Goal: Information Seeking & Learning: Learn about a topic

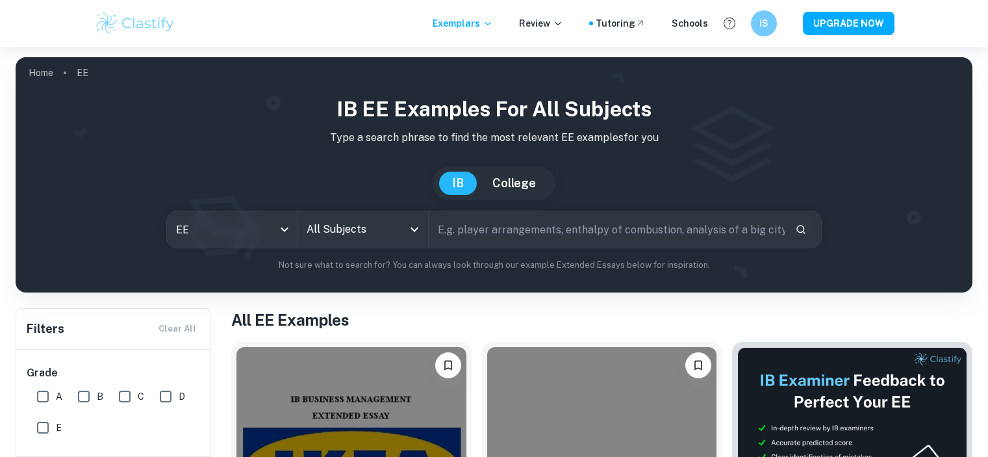
scroll to position [130, 0]
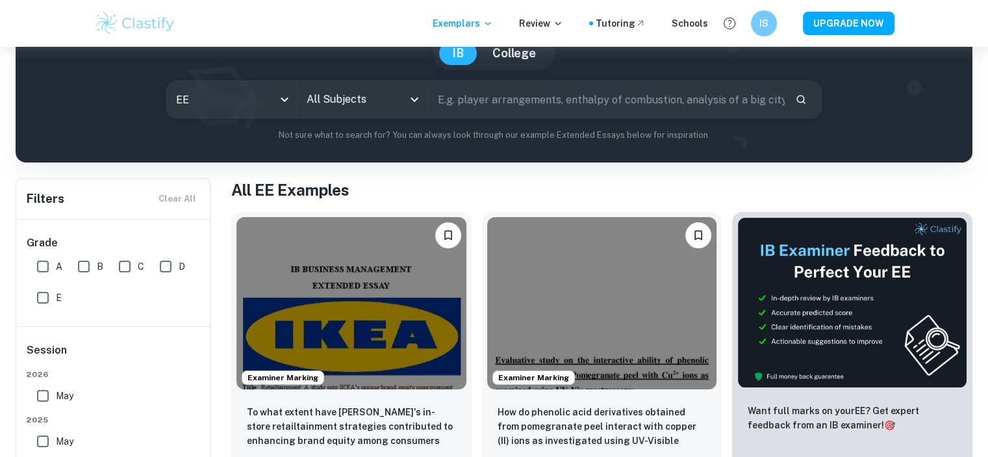
click at [390, 103] on input "All Subjects" at bounding box center [352, 99] width 99 height 25
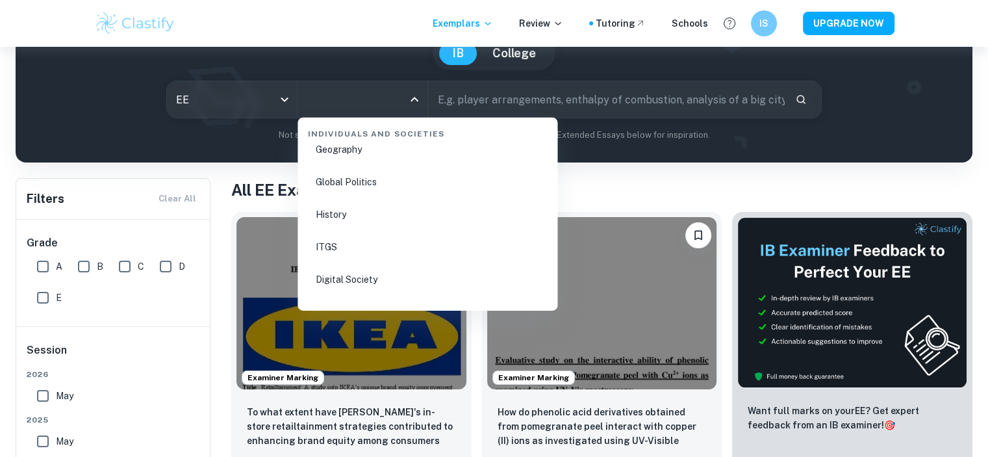
scroll to position [1689, 0]
click at [351, 277] on li "Psychology" at bounding box center [427, 279] width 249 height 30
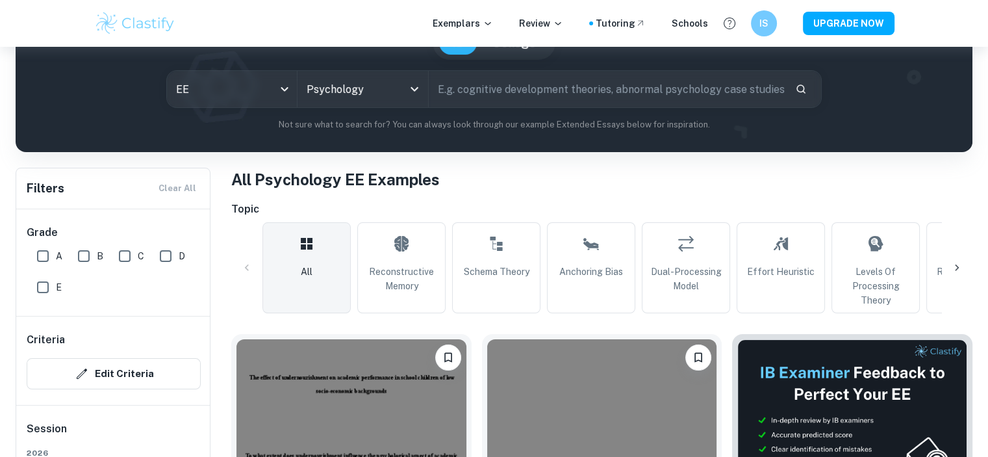
scroll to position [65, 0]
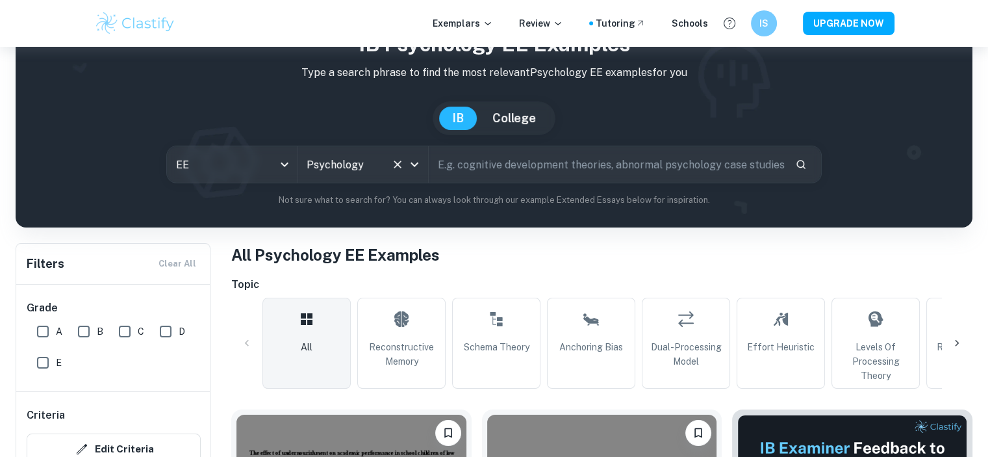
click at [370, 146] on div "Psychology All Subjects" at bounding box center [362, 164] width 130 height 36
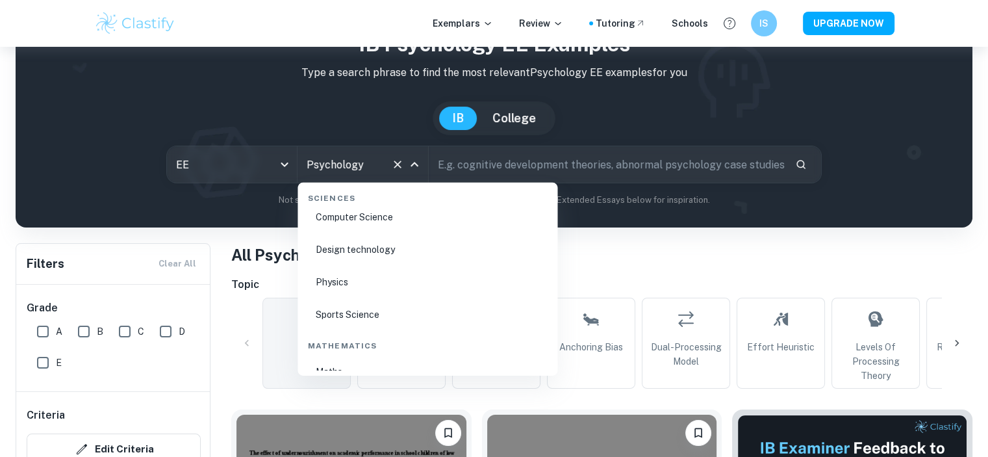
scroll to position [1873, 0]
click at [366, 280] on li "Biology" at bounding box center [427, 283] width 249 height 30
type input "Biology"
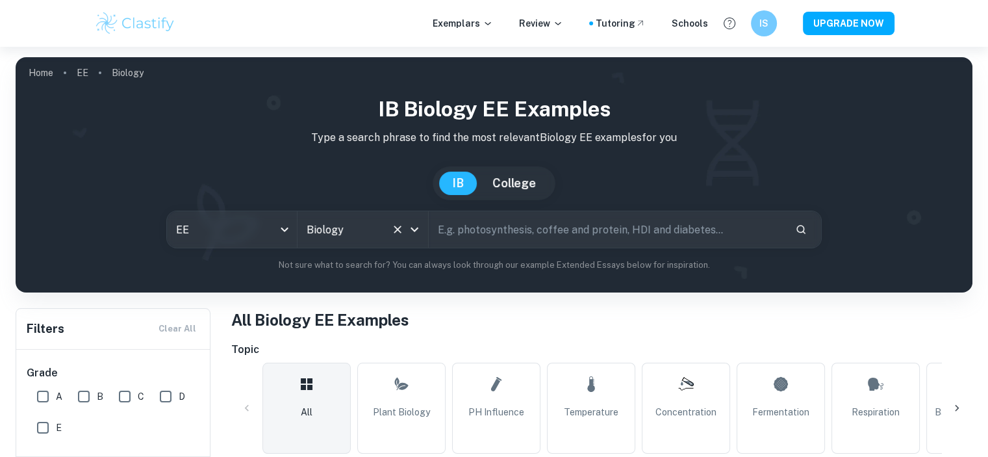
click at [394, 223] on icon "Clear" at bounding box center [397, 229] width 13 height 13
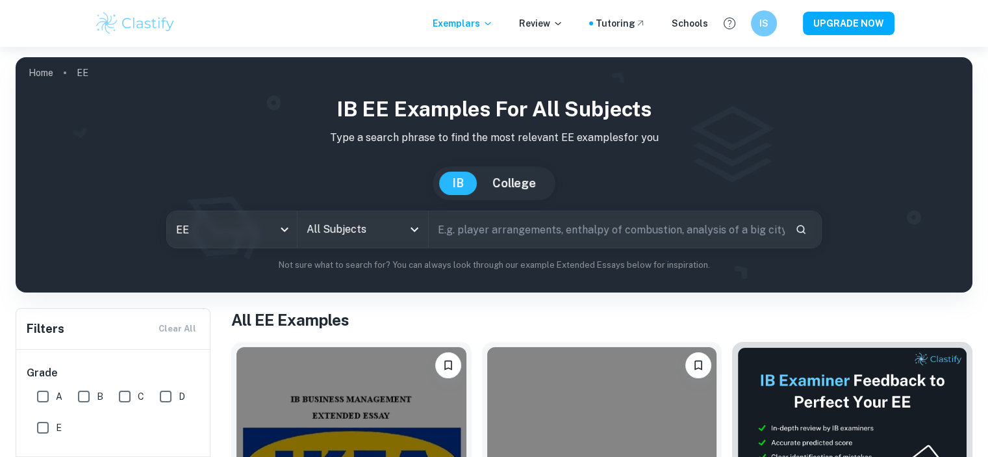
click at [348, 228] on input "All Subjects" at bounding box center [352, 229] width 99 height 25
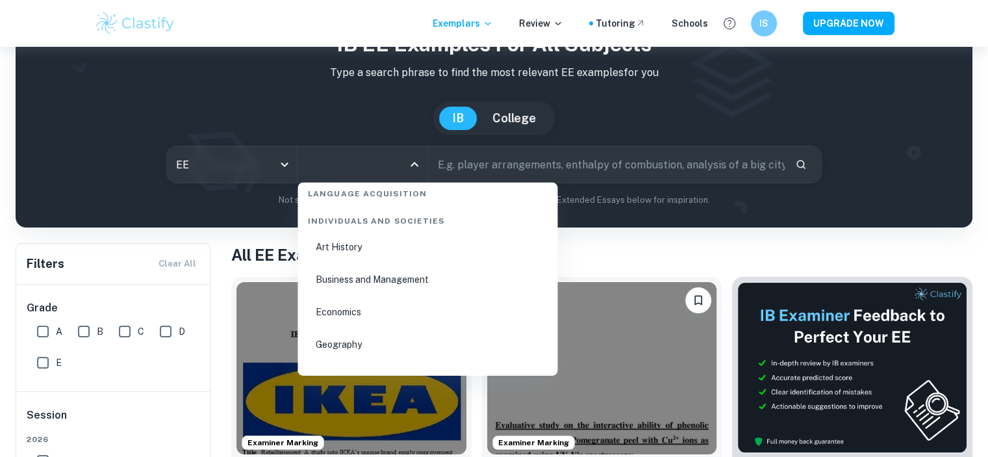
scroll to position [1559, 0]
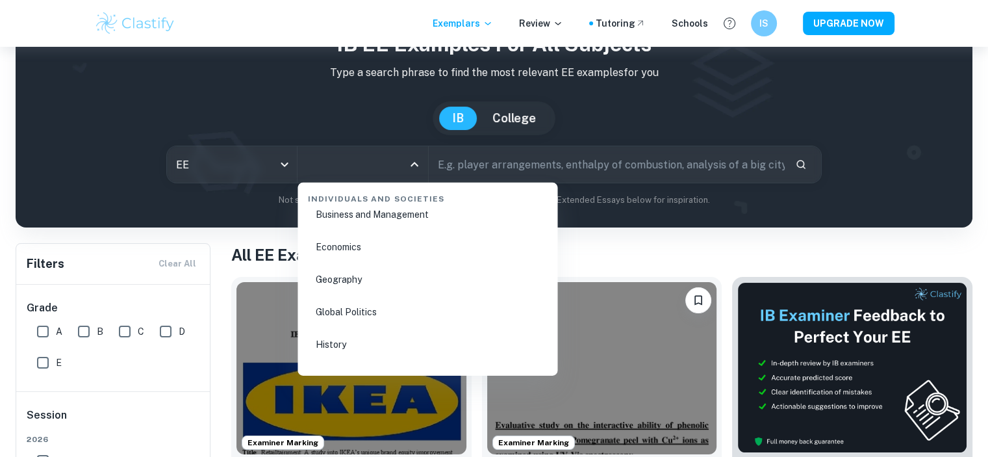
click at [358, 342] on li "History" at bounding box center [427, 344] width 249 height 30
type input "History"
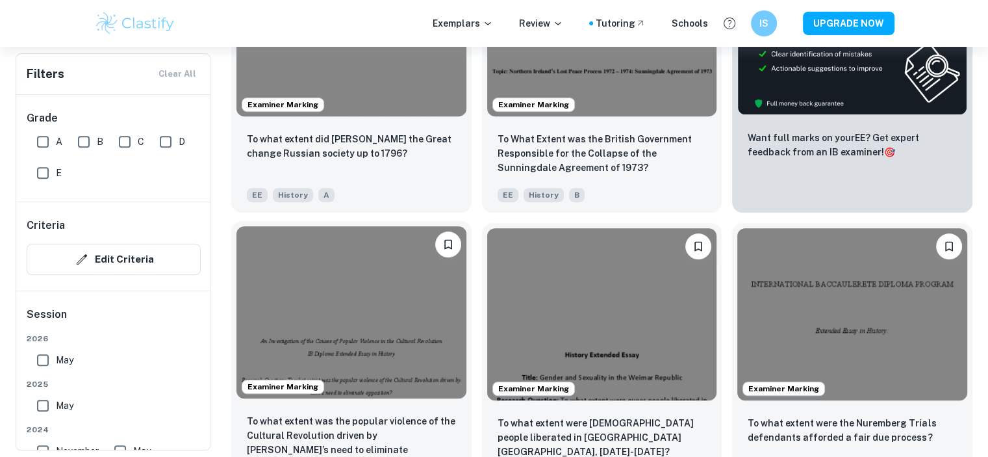
scroll to position [455, 0]
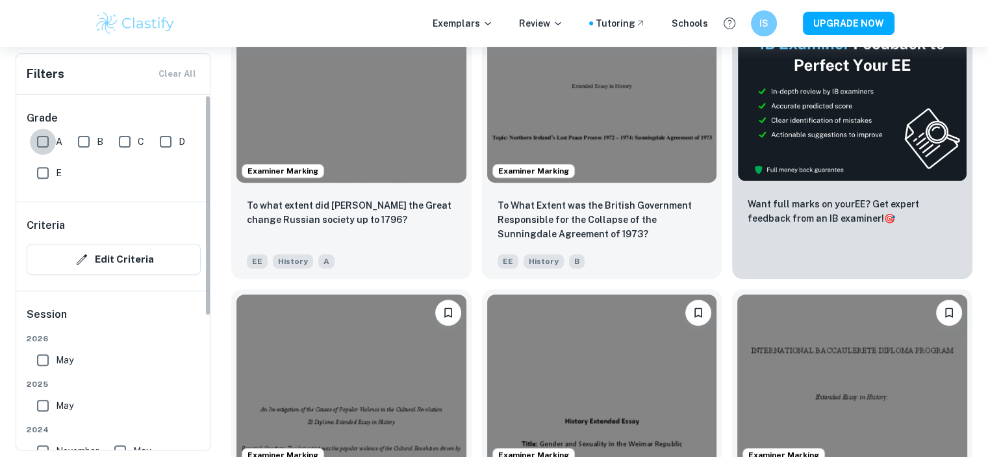
click at [36, 131] on input "A" at bounding box center [43, 142] width 26 height 26
checkbox input "true"
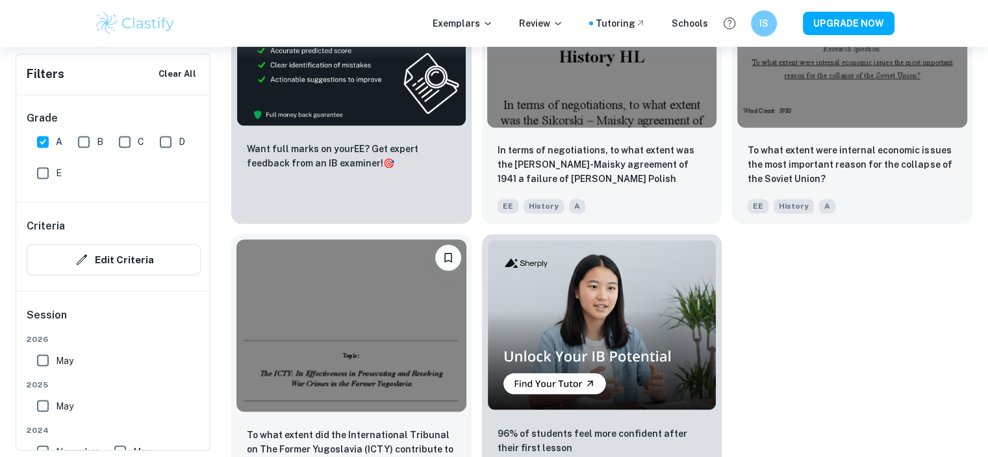
scroll to position [2169, 0]
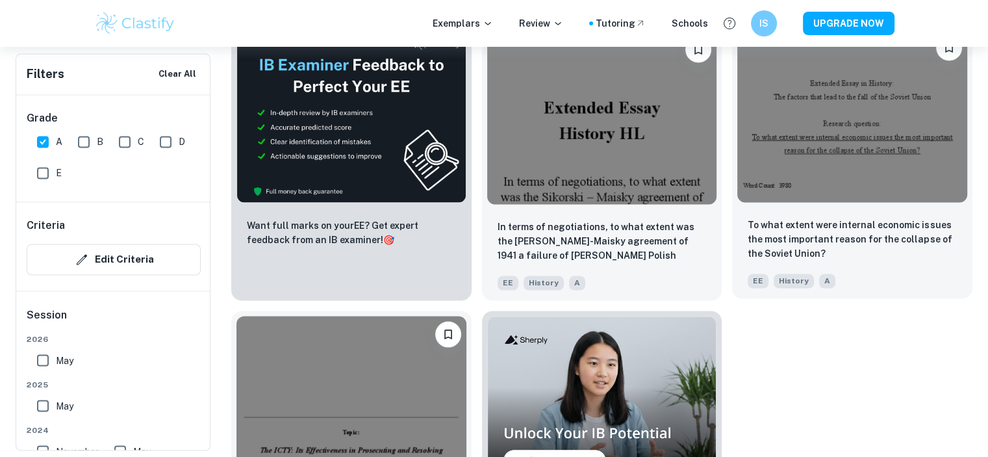
click at [868, 153] on img at bounding box center [852, 115] width 230 height 172
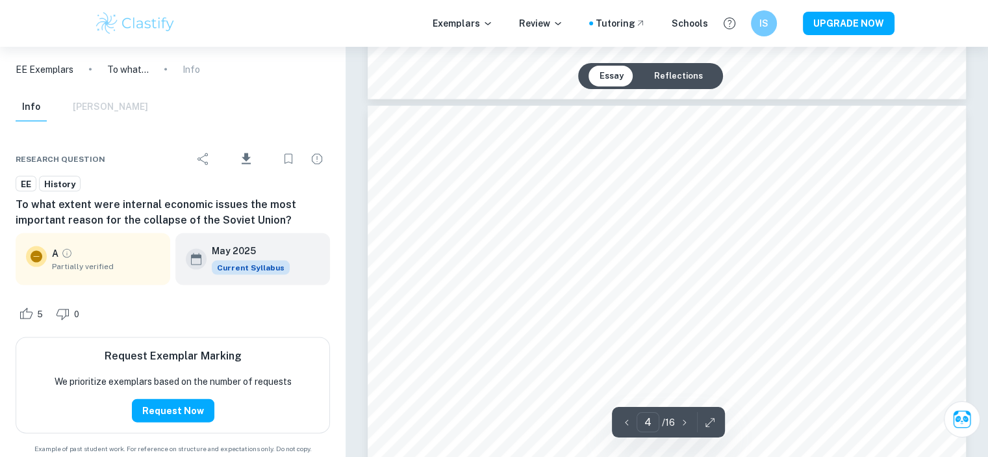
scroll to position [2858, 0]
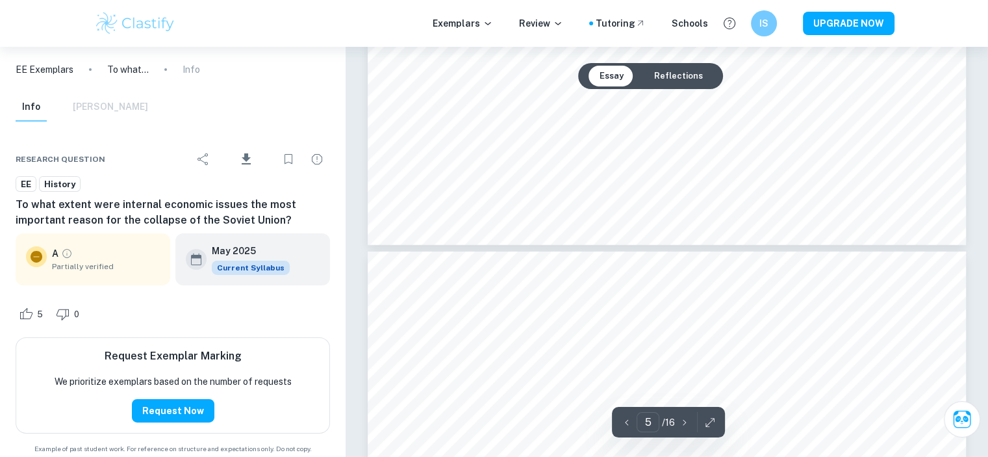
type input "6"
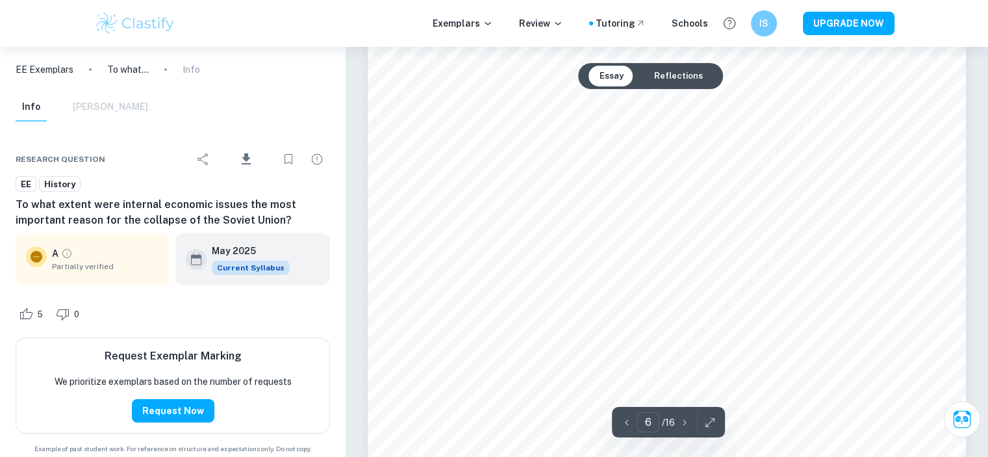
scroll to position [4742, 0]
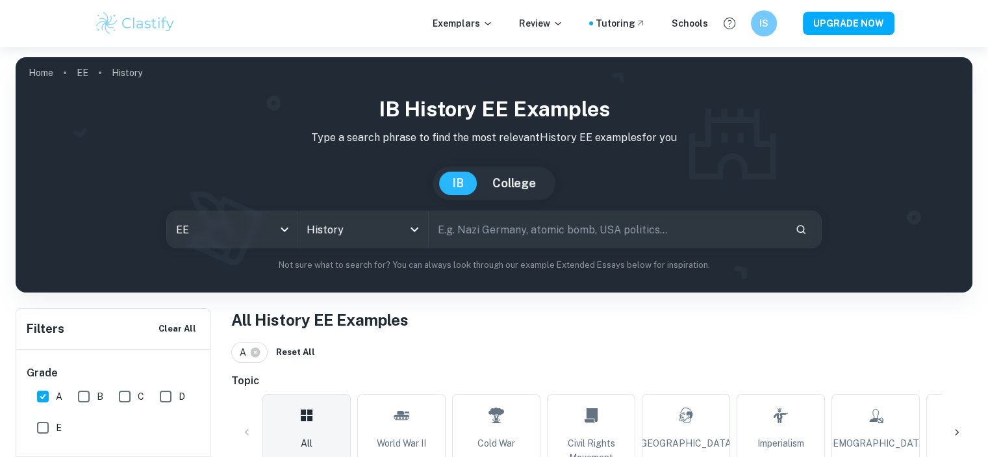
scroll to position [195, 0]
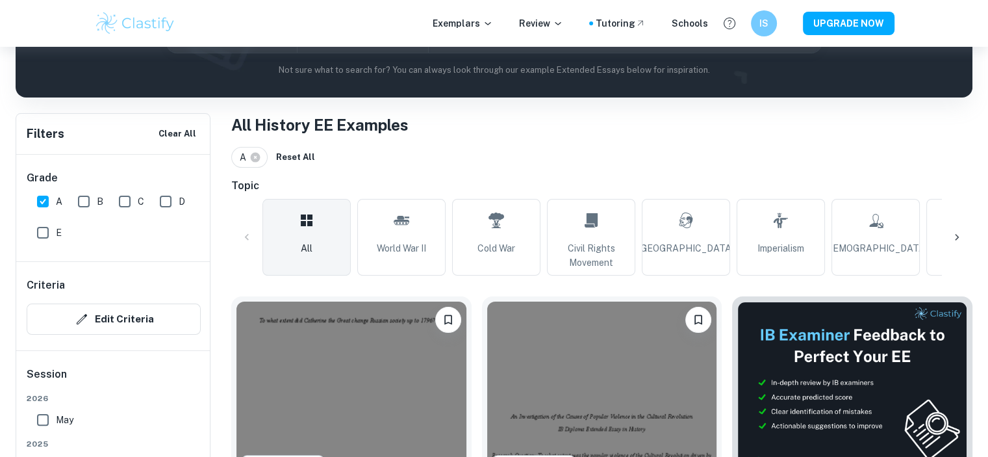
click at [949, 238] on div at bounding box center [956, 236] width 31 height 31
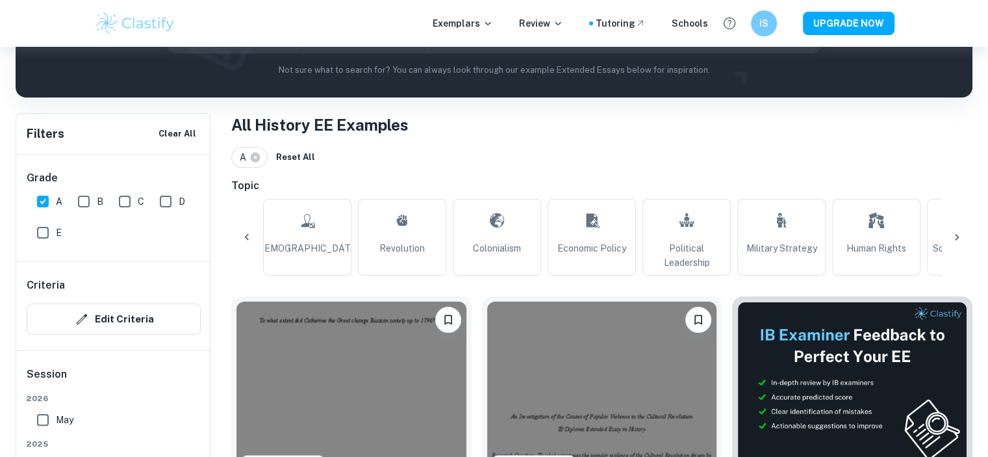
scroll to position [0, 609]
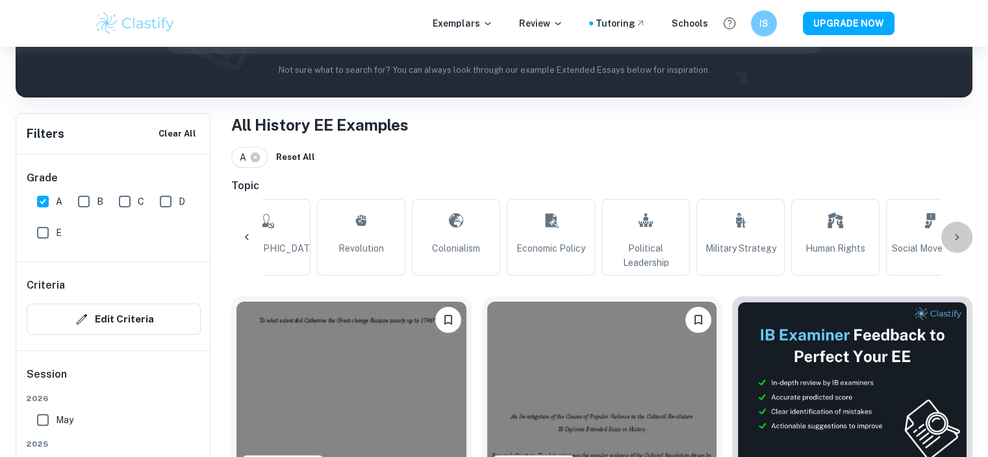
click at [957, 240] on icon at bounding box center [956, 237] width 13 height 13
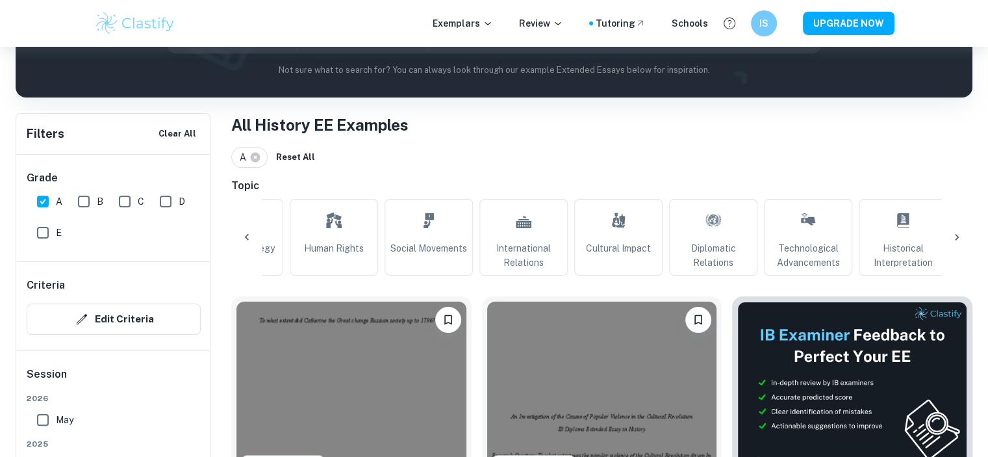
scroll to position [0, 1117]
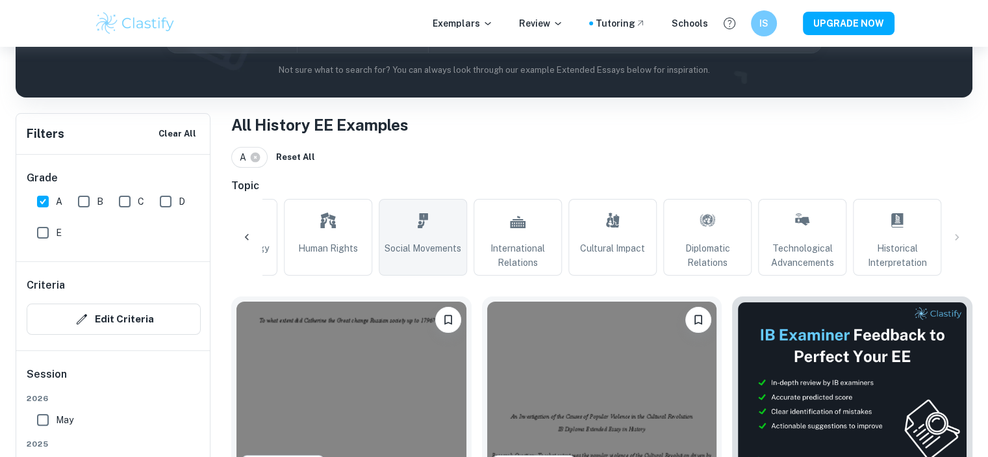
click at [405, 246] on span "Social Movements" at bounding box center [423, 248] width 77 height 14
type input "Social Movements"
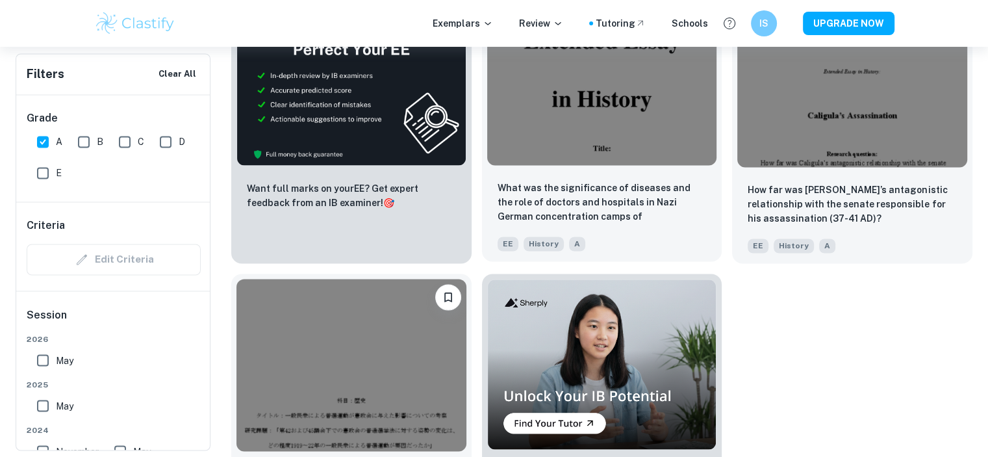
scroll to position [2169, 0]
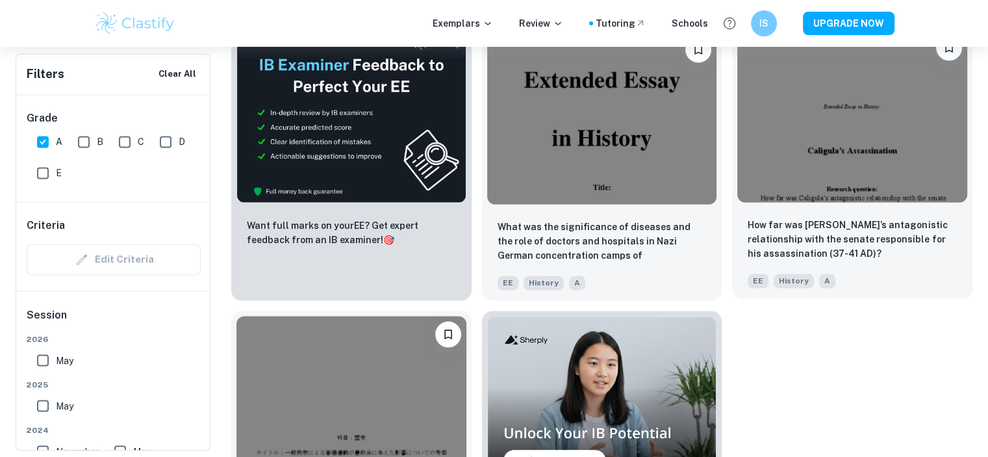
click at [833, 128] on img at bounding box center [852, 115] width 230 height 172
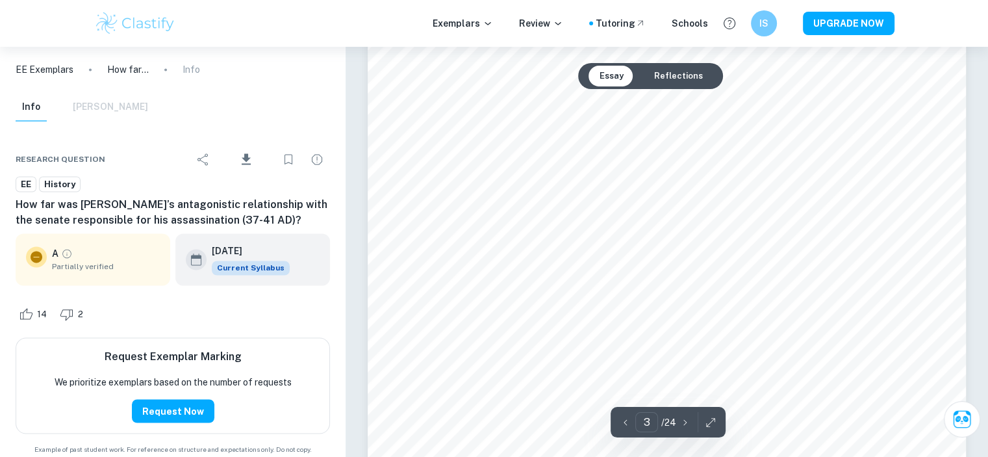
scroll to position [2144, 0]
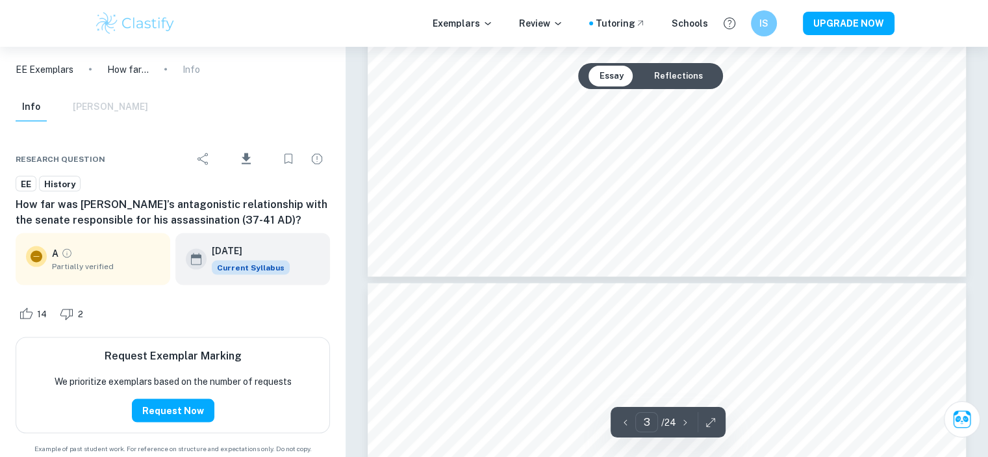
type input "4"
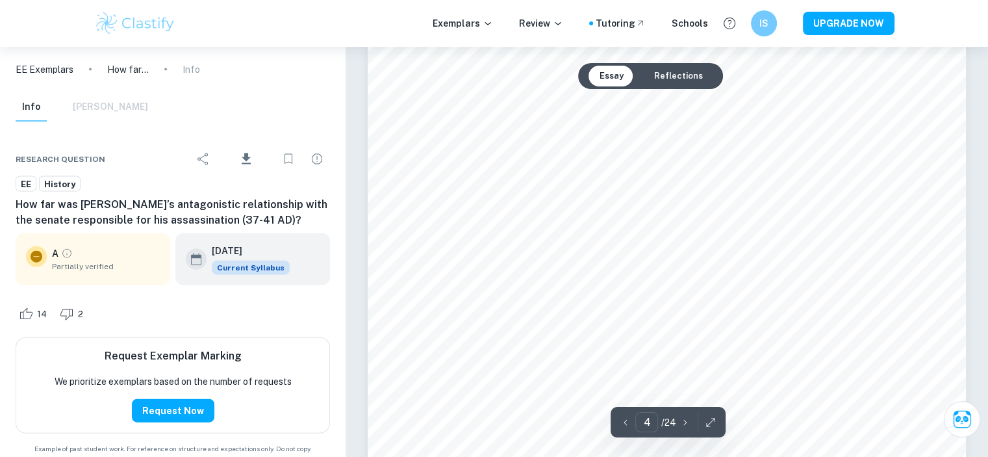
scroll to position [2858, 0]
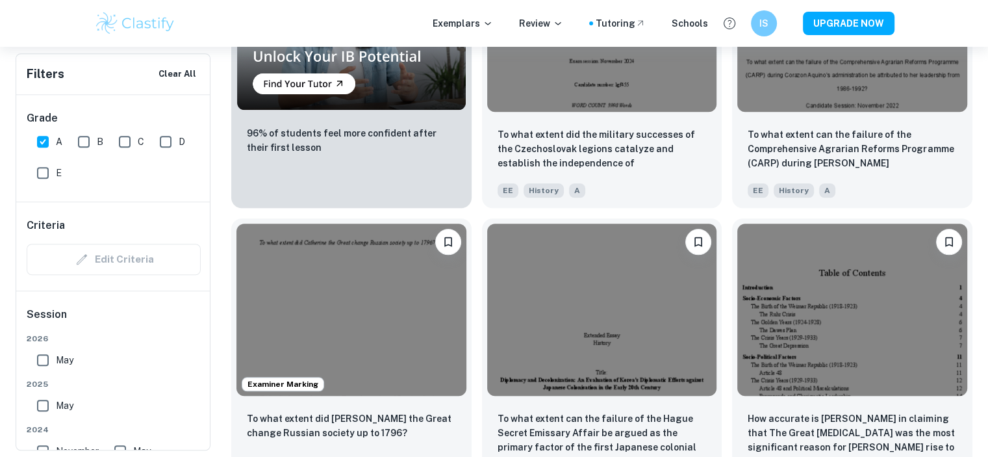
scroll to position [1195, 0]
